Goal: Check status: Check status

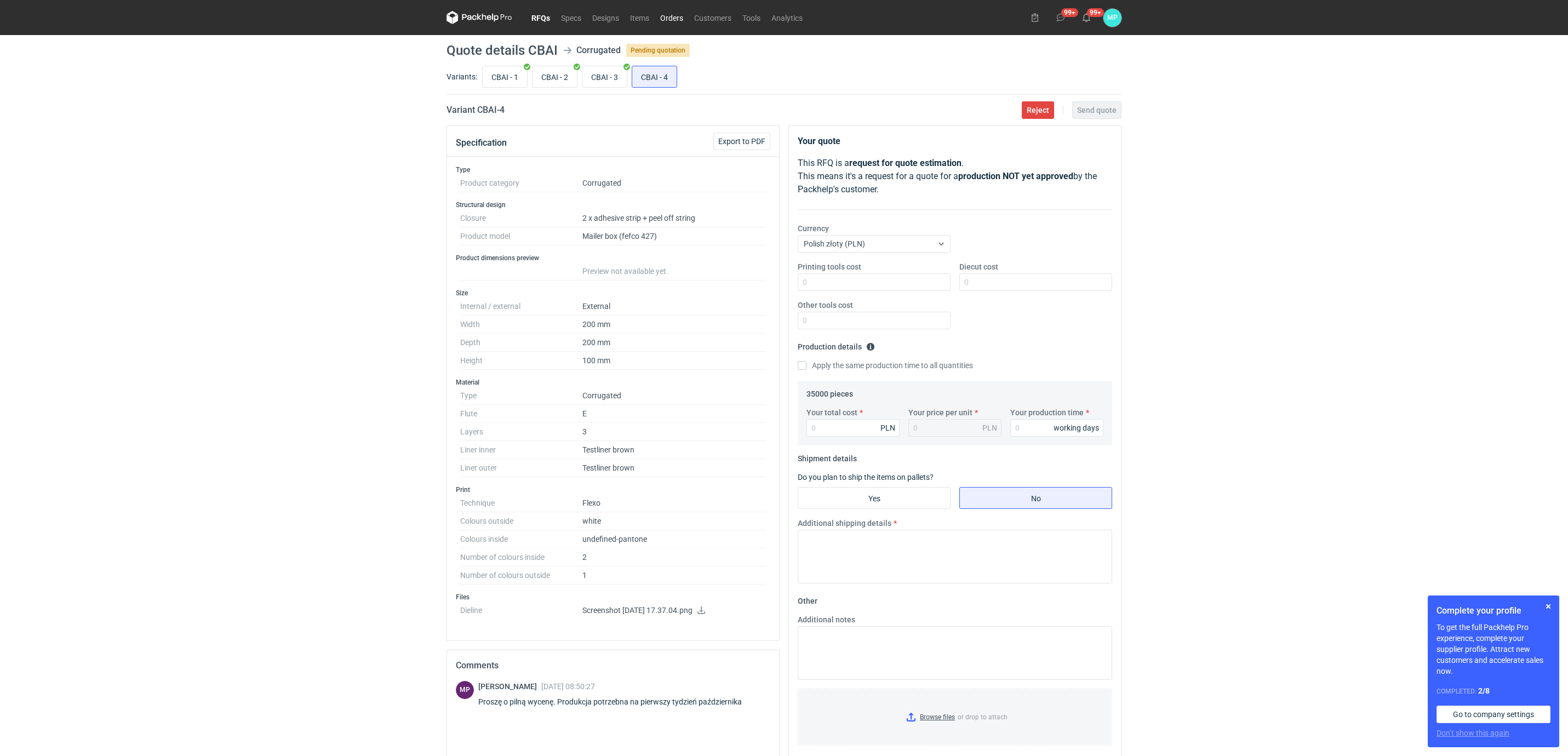
click at [662, 16] on link "Orders" at bounding box center [671, 17] width 34 height 13
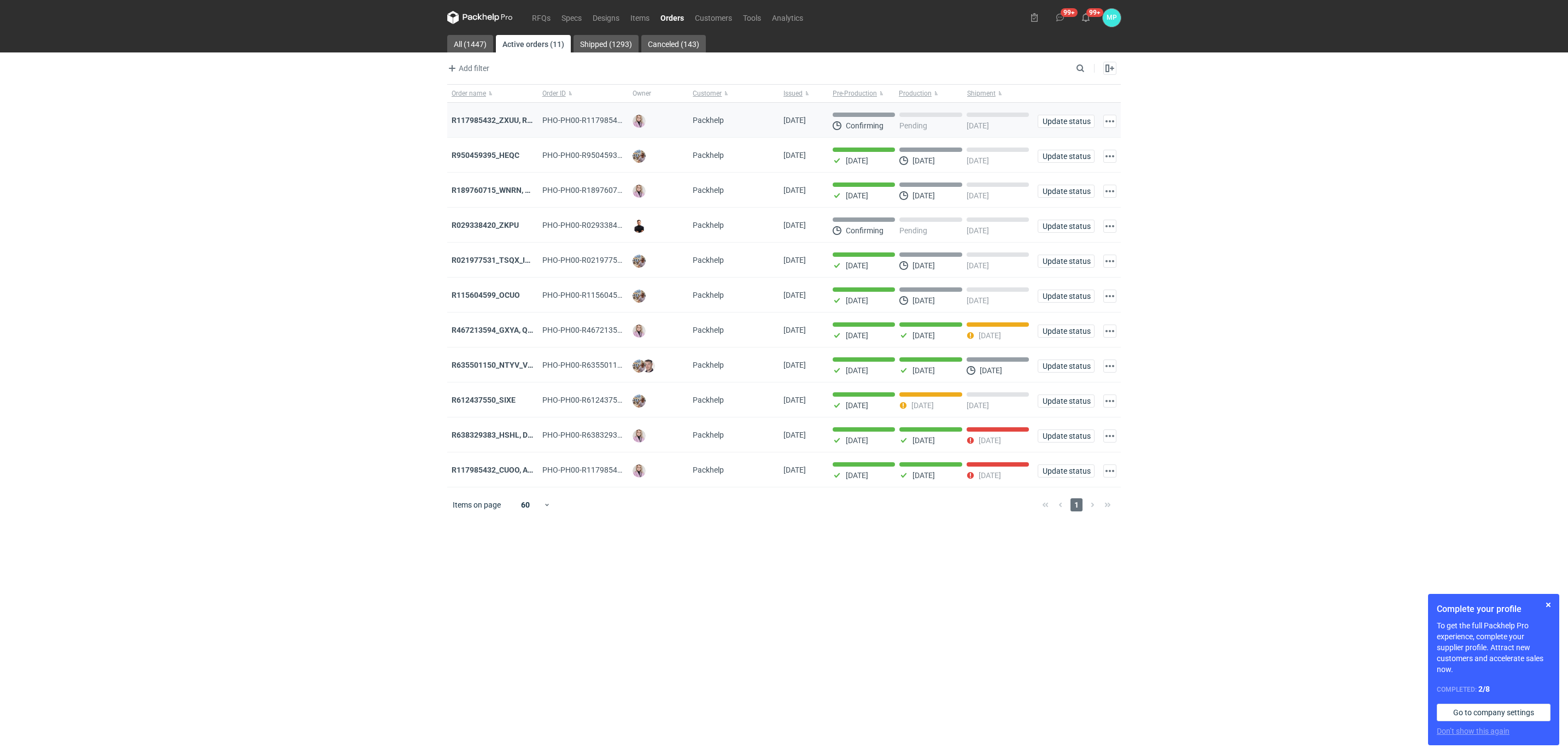
click at [499, 113] on div "R117985432_ZXUU, RNMV, VLQR" at bounding box center [492, 120] width 90 height 35
click at [499, 117] on strong "R117985432_ZXUU, RNMV, VLQR" at bounding box center [509, 120] width 115 height 9
